Goal: Find specific page/section: Find specific page/section

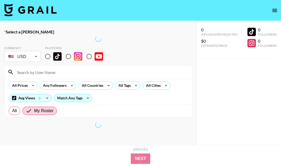
click at [274, 12] on icon "open drawer" at bounding box center [274, 10] width 6 height 6
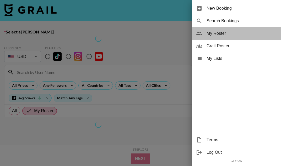
click at [230, 35] on span "My Roster" at bounding box center [241, 33] width 70 height 6
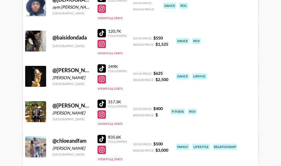
scroll to position [561, 0]
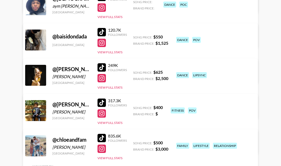
click at [100, 101] on div at bounding box center [101, 103] width 8 height 8
click at [100, 139] on div at bounding box center [101, 138] width 8 height 8
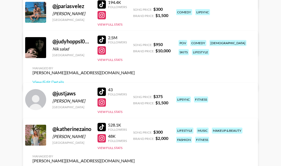
scroll to position [2133, 0]
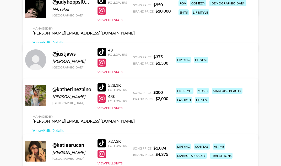
click at [100, 4] on div at bounding box center [101, 0] width 8 height 8
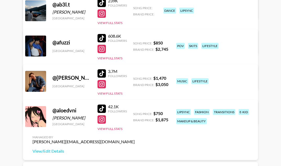
scroll to position [203, 0]
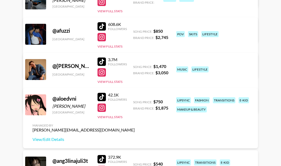
click at [102, 24] on div at bounding box center [101, 26] width 8 height 8
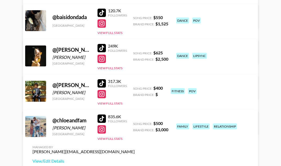
scroll to position [584, 0]
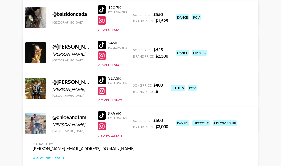
click at [101, 78] on div at bounding box center [101, 80] width 8 height 8
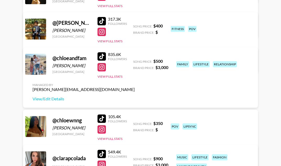
scroll to position [574, 0]
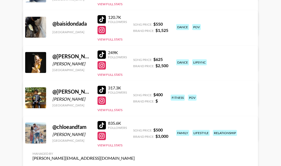
click at [103, 125] on div at bounding box center [101, 125] width 8 height 8
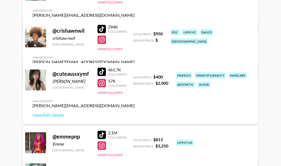
scroll to position [815, 0]
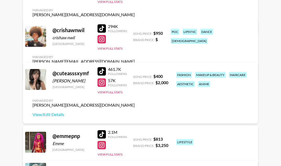
click at [98, 67] on div at bounding box center [101, 71] width 8 height 8
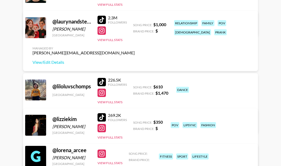
scroll to position [2448, 0]
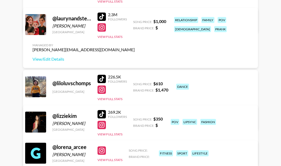
click at [104, 18] on div at bounding box center [101, 17] width 8 height 8
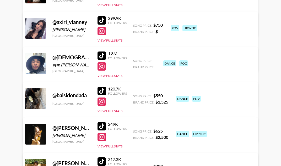
scroll to position [0, 0]
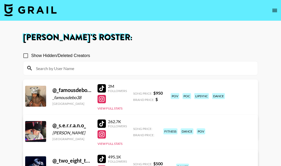
click at [75, 68] on input at bounding box center [143, 68] width 221 height 8
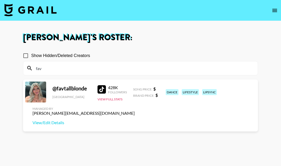
type input "fav"
click at [104, 93] on div at bounding box center [101, 89] width 8 height 8
click at [82, 68] on input "fav" at bounding box center [143, 68] width 221 height 8
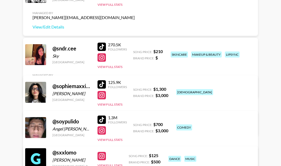
scroll to position [3514, 0]
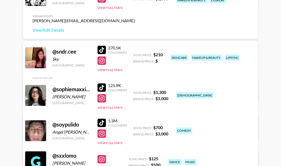
click at [99, 52] on div at bounding box center [101, 50] width 8 height 8
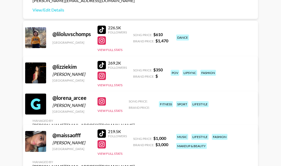
scroll to position [2497, 0]
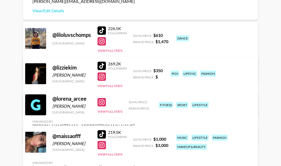
click at [101, 67] on div at bounding box center [101, 66] width 8 height 8
click at [103, 26] on div "226.5K Followers" at bounding box center [111, 30] width 29 height 9
click at [100, 29] on div at bounding box center [101, 30] width 8 height 8
